Goal: Task Accomplishment & Management: Manage account settings

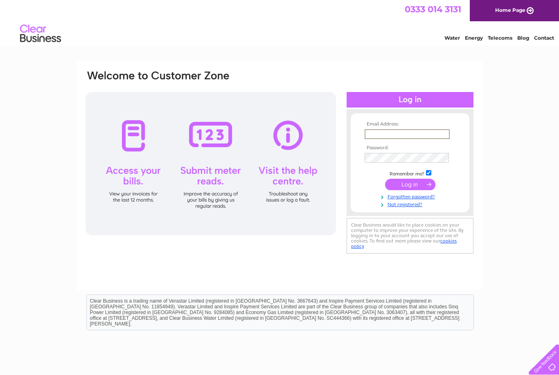
type input "kwalkersbutchers@hotmail.com"
click at [410, 185] on input "submit" at bounding box center [410, 184] width 50 height 11
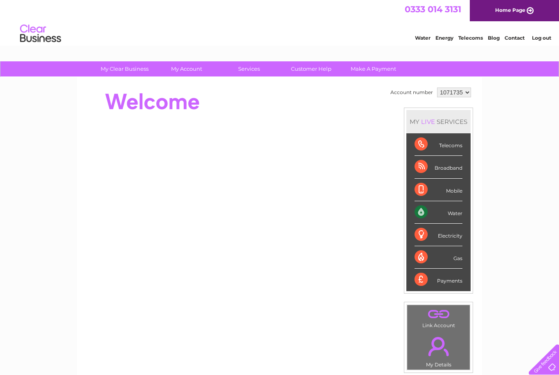
click at [455, 148] on div "Telecoms" at bounding box center [439, 144] width 48 height 23
click at [421, 148] on div "Telecoms" at bounding box center [439, 144] width 48 height 23
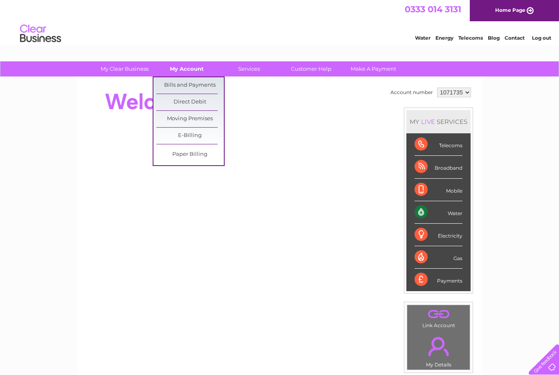
click at [194, 75] on link "My Account" at bounding box center [187, 68] width 68 height 15
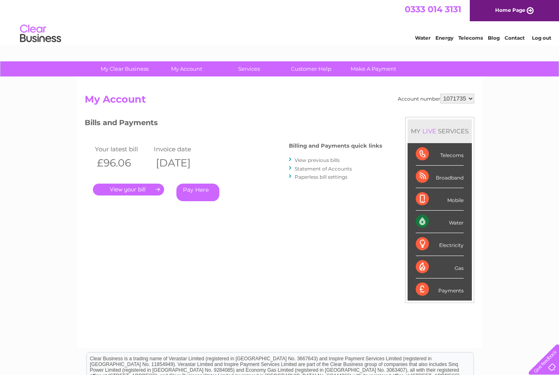
click at [131, 192] on link "." at bounding box center [128, 190] width 71 height 12
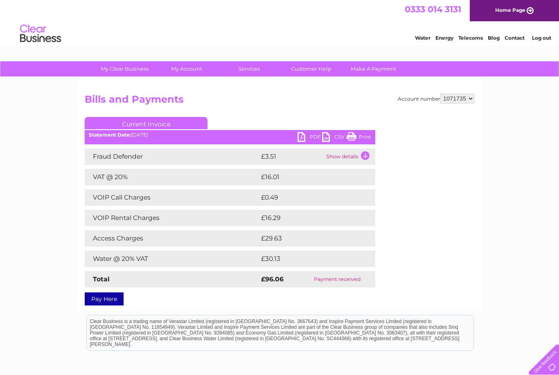
click at [311, 141] on link "PDF" at bounding box center [310, 138] width 25 height 12
click at [305, 138] on link "PDF" at bounding box center [310, 138] width 25 height 12
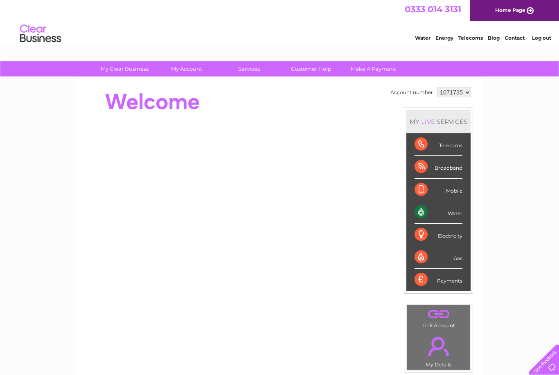
click at [466, 41] on link "Telecoms" at bounding box center [471, 38] width 25 height 6
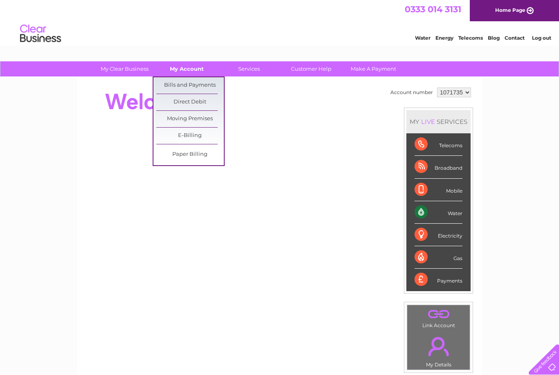
click at [201, 70] on link "My Account" at bounding box center [187, 68] width 68 height 15
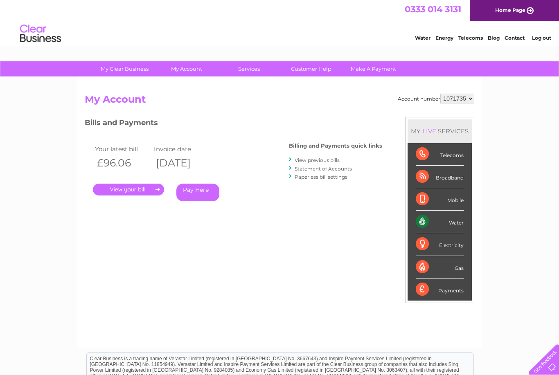
click at [150, 190] on link "." at bounding box center [128, 190] width 71 height 12
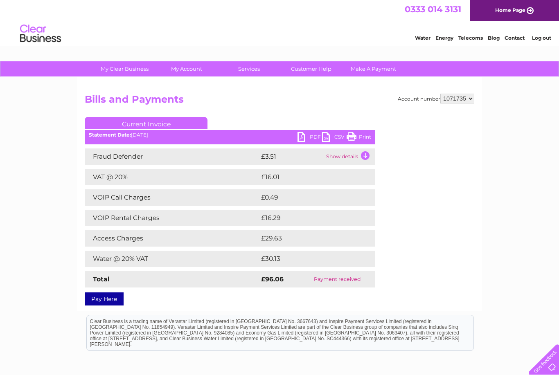
click at [311, 139] on link "PDF" at bounding box center [310, 138] width 25 height 12
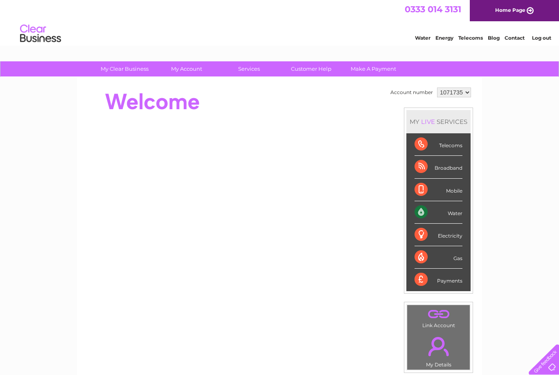
click at [453, 147] on div "Telecoms" at bounding box center [439, 144] width 48 height 23
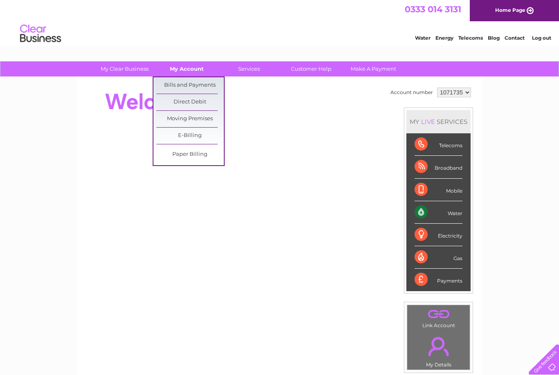
click at [182, 70] on link "My Account" at bounding box center [187, 68] width 68 height 15
